Goal: Transaction & Acquisition: Book appointment/travel/reservation

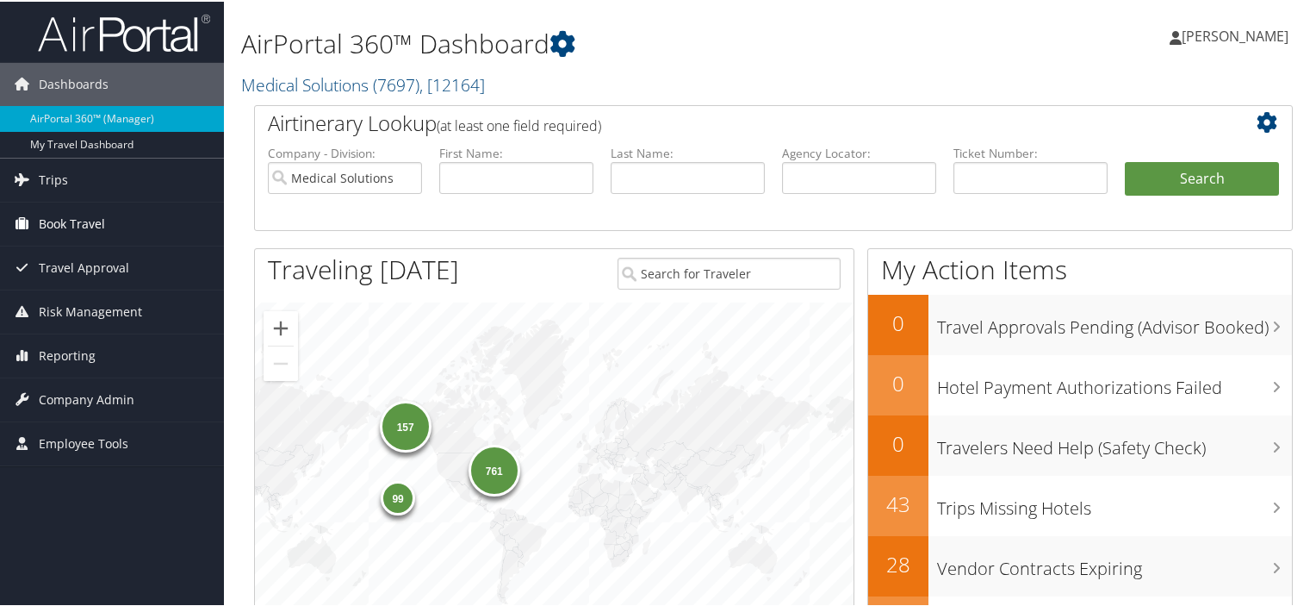
click at [52, 219] on span "Book Travel" at bounding box center [72, 222] width 66 height 43
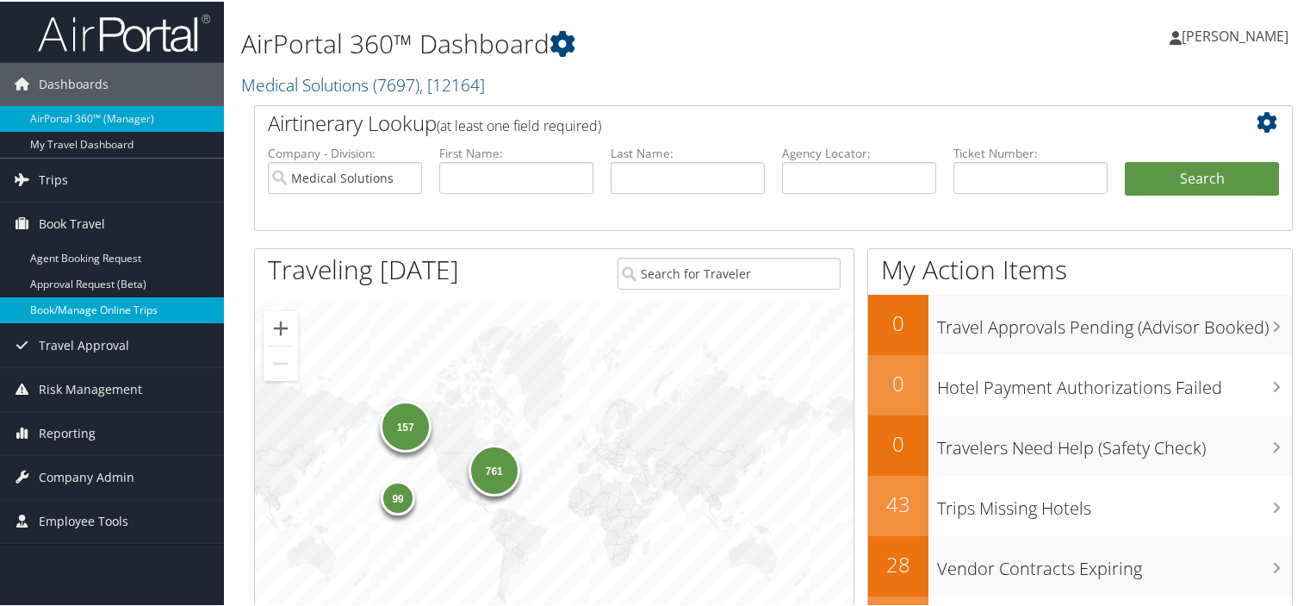
click at [97, 310] on link "Book/Manage Online Trips" at bounding box center [112, 308] width 224 height 26
click at [67, 309] on link "Book/Manage Online Trips" at bounding box center [112, 308] width 224 height 26
